Goal: Transaction & Acquisition: Purchase product/service

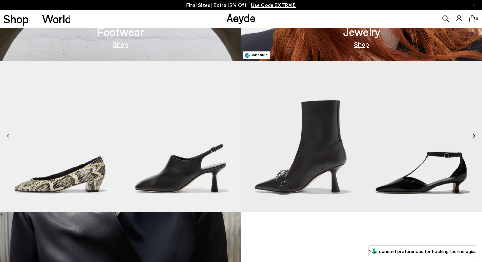
scroll to position [531, 0]
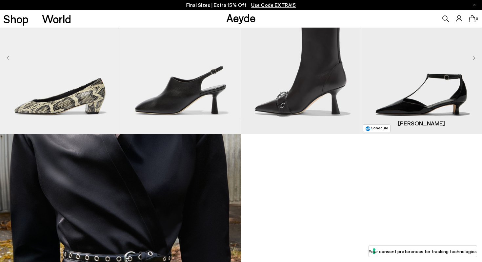
click at [414, 110] on img "4 / 9" at bounding box center [421, 58] width 120 height 151
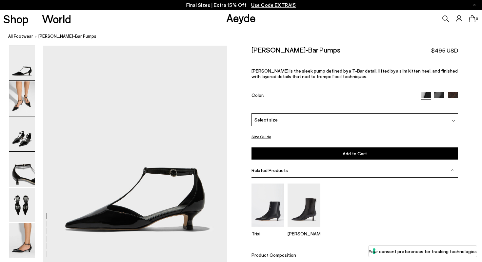
click at [23, 139] on img at bounding box center [22, 134] width 26 height 34
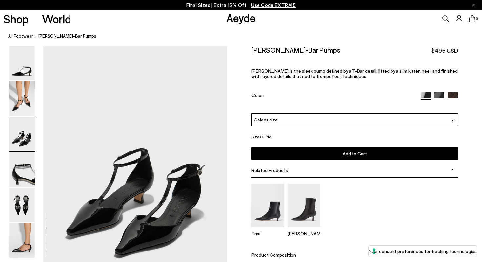
scroll to position [464, 0]
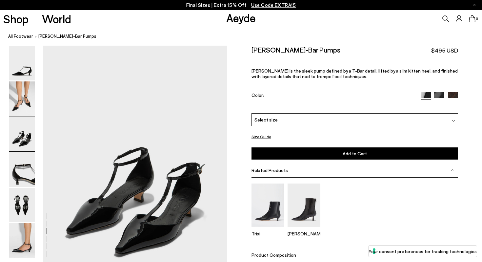
click at [438, 92] on img at bounding box center [439, 97] width 10 height 10
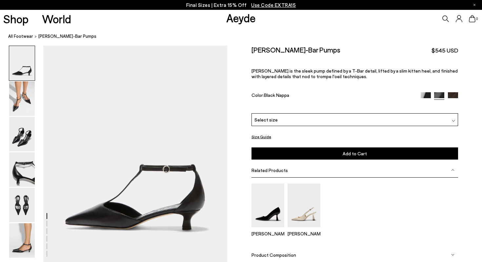
click at [438, 84] on div at bounding box center [241, 131] width 482 height 262
click at [454, 92] on img at bounding box center [453, 97] width 10 height 10
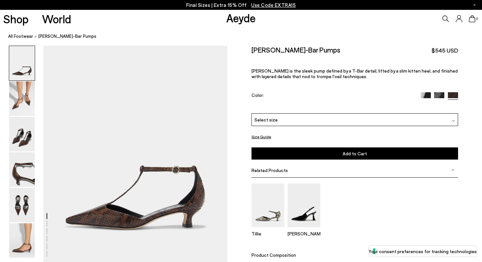
click at [438, 92] on img at bounding box center [439, 97] width 10 height 10
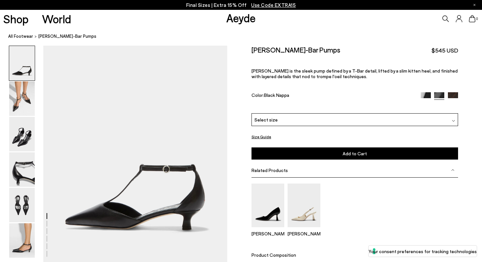
click at [429, 92] on img at bounding box center [426, 97] width 10 height 10
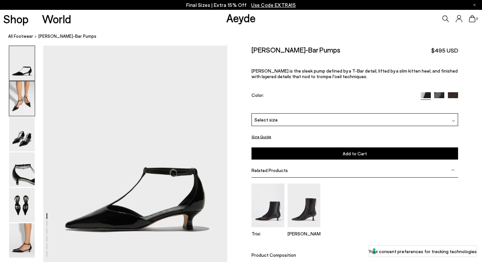
click at [25, 103] on img at bounding box center [22, 98] width 26 height 34
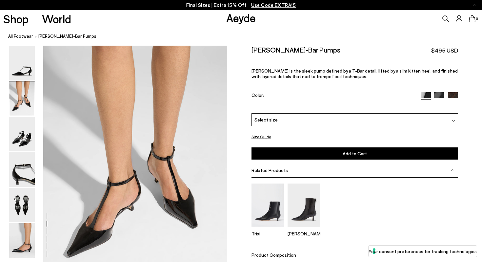
scroll to position [218, 0]
click at [426, 92] on img at bounding box center [426, 97] width 10 height 10
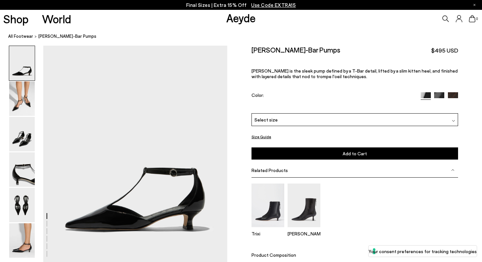
click at [441, 92] on img at bounding box center [439, 97] width 10 height 10
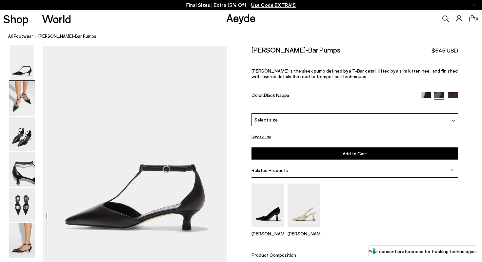
click at [452, 92] on img at bounding box center [453, 97] width 10 height 10
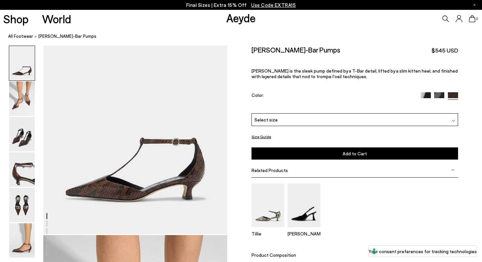
scroll to position [26, 0]
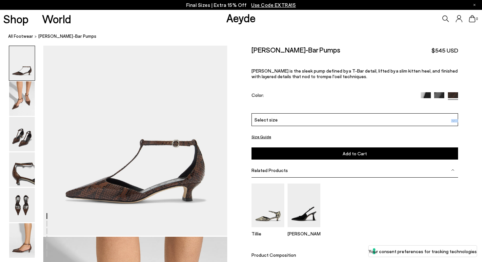
click at [455, 113] on div "Select size" at bounding box center [354, 119] width 206 height 13
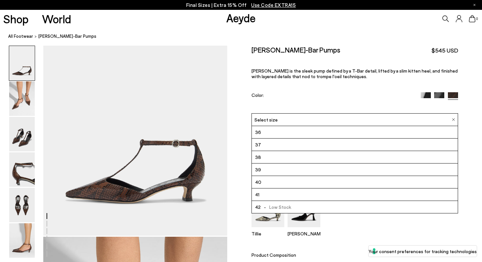
click at [340, 220] on div "[PERSON_NAME]" at bounding box center [354, 212] width 206 height 58
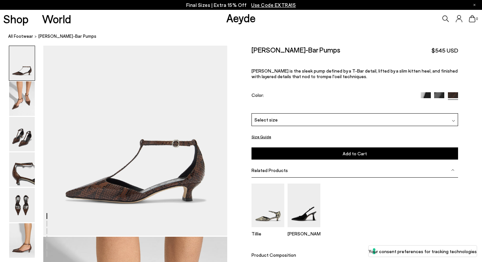
click at [262, 132] on button "Size Guide" at bounding box center [261, 136] width 20 height 8
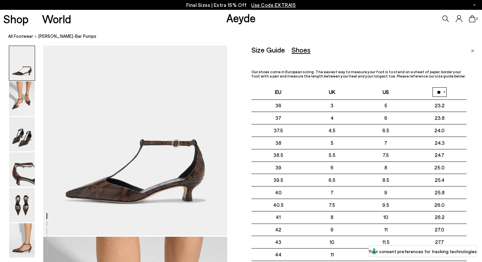
click at [444, 91] on select "** **" at bounding box center [439, 92] width 14 height 10
click at [432, 87] on select "** **" at bounding box center [439, 92] width 14 height 10
click at [444, 91] on select "** **" at bounding box center [439, 92] width 14 height 10
select select "**"
click at [432, 87] on select "** **" at bounding box center [439, 92] width 14 height 10
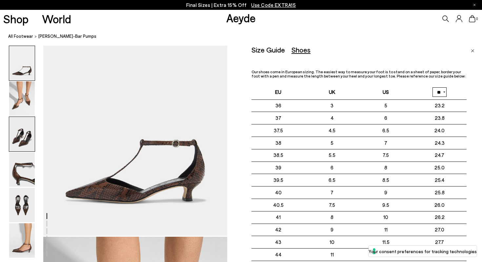
click at [17, 135] on img at bounding box center [22, 134] width 26 height 34
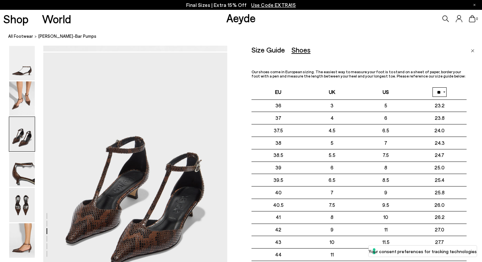
scroll to position [464, 0]
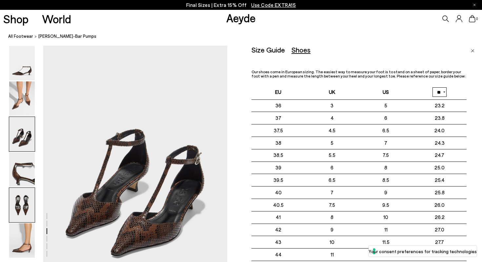
click at [25, 202] on img at bounding box center [22, 204] width 26 height 34
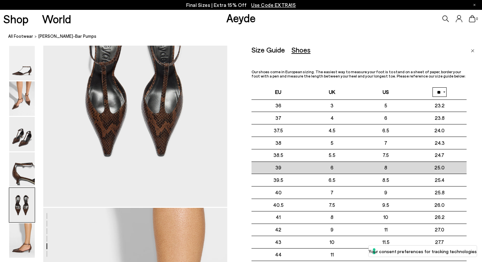
scroll to position [1041, 0]
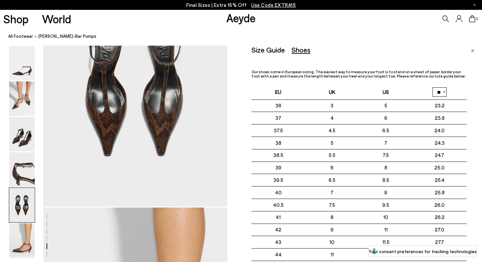
click at [18, 206] on img at bounding box center [22, 204] width 26 height 34
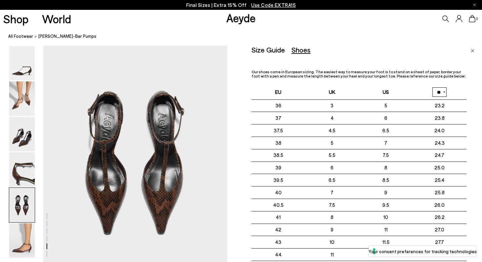
scroll to position [956, 0]
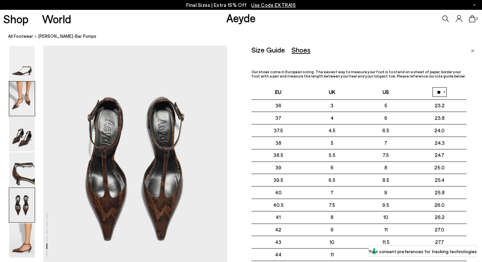
click at [25, 99] on img at bounding box center [22, 98] width 26 height 34
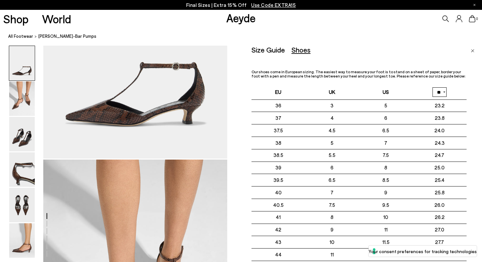
scroll to position [0, 0]
